Goal: Transaction & Acquisition: Purchase product/service

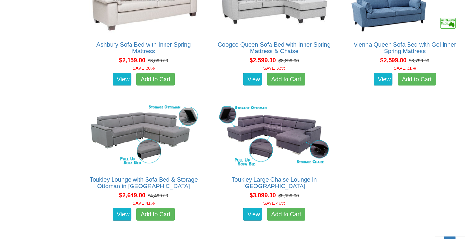
scroll to position [893, 0]
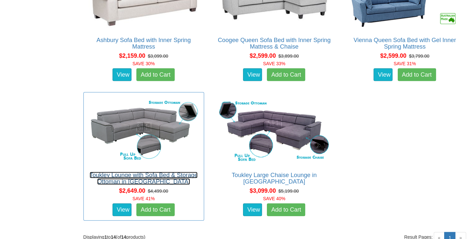
click at [149, 172] on link "Toukley Lounge with Sofa Bed & Storage Ottoman in [GEOGRAPHIC_DATA]" at bounding box center [144, 178] width 108 height 13
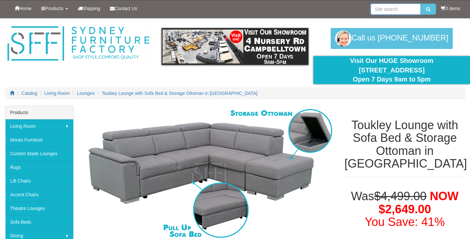
click at [399, 9] on input "search" at bounding box center [395, 9] width 50 height 11
type input "sofa bed"
click at [420, 4] on button "submit" at bounding box center [427, 9] width 15 height 11
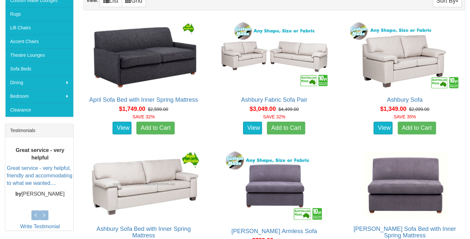
scroll to position [152, 0]
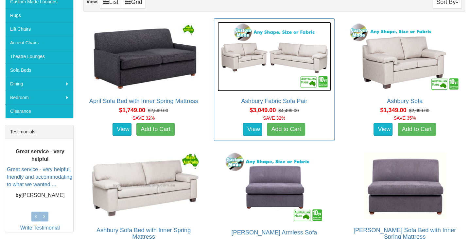
click at [270, 62] on img at bounding box center [273, 56] width 113 height 69
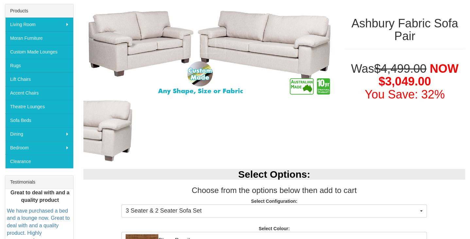
scroll to position [87, 0]
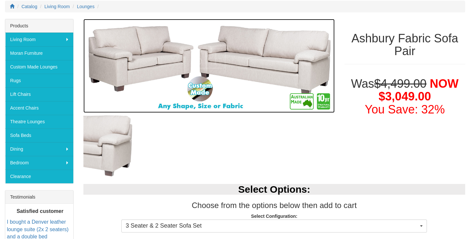
click at [190, 73] on img at bounding box center [208, 66] width 251 height 94
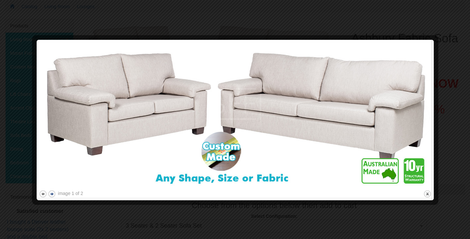
click at [51, 195] on button "next" at bounding box center [52, 194] width 8 height 8
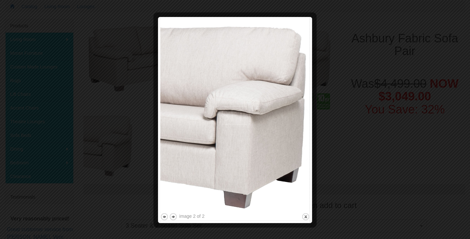
click at [50, 195] on div at bounding box center [235, 119] width 470 height 239
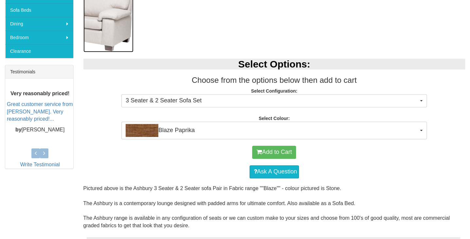
scroll to position [218, 0]
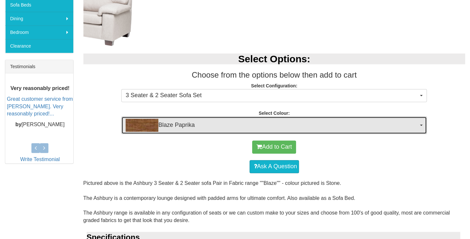
click at [268, 127] on span "Blaze Paprika" at bounding box center [271, 125] width 292 height 13
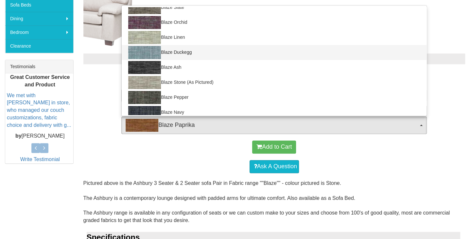
scroll to position [67, 0]
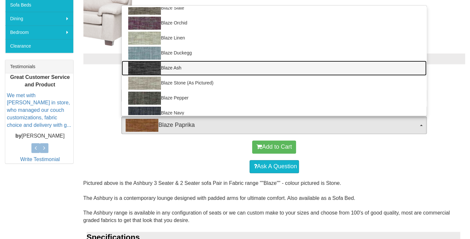
click at [165, 65] on link "Blaze Ash" at bounding box center [274, 68] width 305 height 15
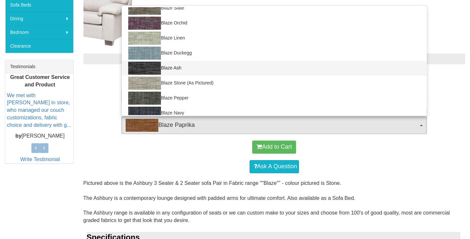
select select "441"
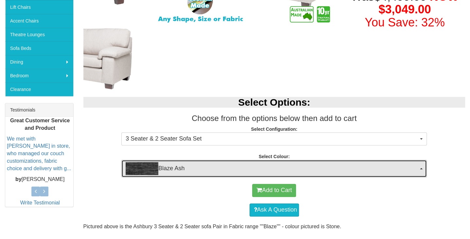
scroll to position [174, 0]
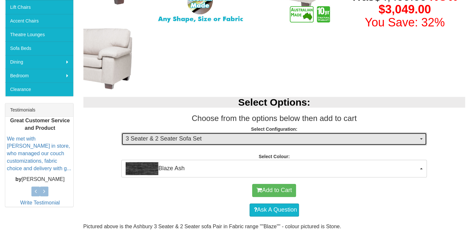
click at [180, 138] on span "3 Seater & 2 Seater Sofa Set" at bounding box center [271, 139] width 292 height 8
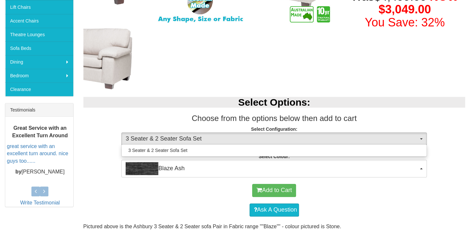
click at [107, 116] on h3 "Choose from the options below then add to cart" at bounding box center [274, 118] width 382 height 8
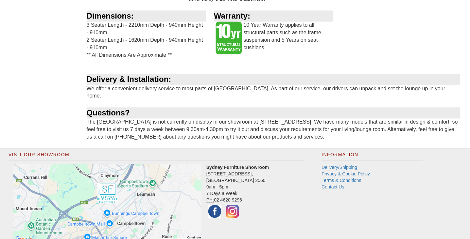
scroll to position [523, 0]
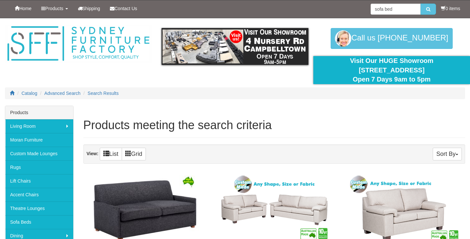
scroll to position [150, 0]
